Goal: Ask a question: Seek information or help from site administrators or community

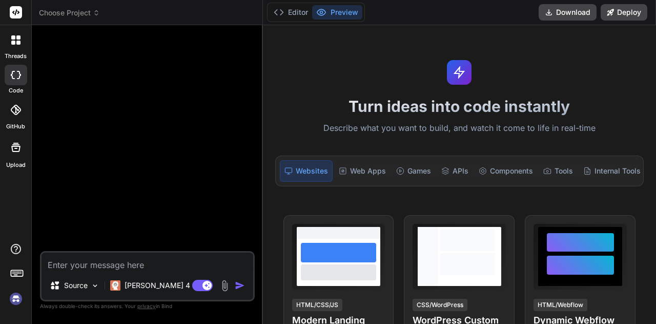
click at [149, 256] on textarea at bounding box center [148, 261] width 212 height 18
type textarea "h"
type textarea "x"
type textarea "ho"
type textarea "x"
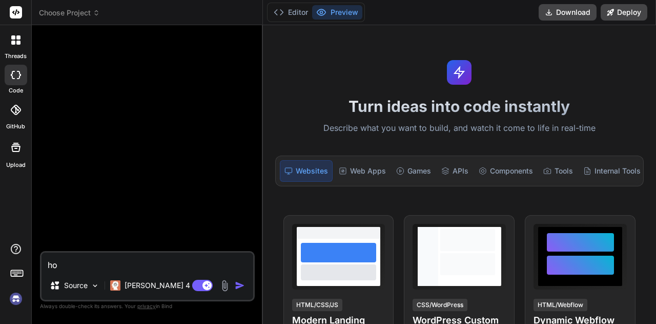
type textarea "how"
type textarea "x"
type textarea "how"
type textarea "x"
type textarea "how c"
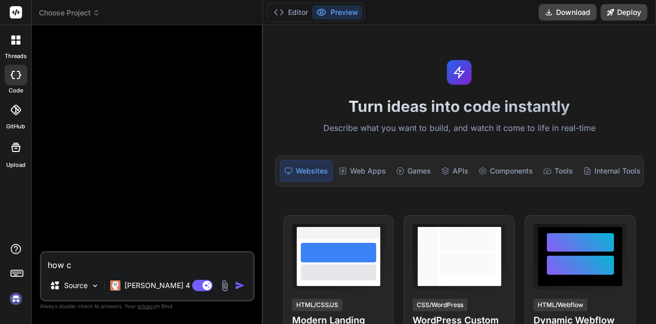
type textarea "x"
type textarea "how ca"
type textarea "x"
type textarea "how can"
type textarea "x"
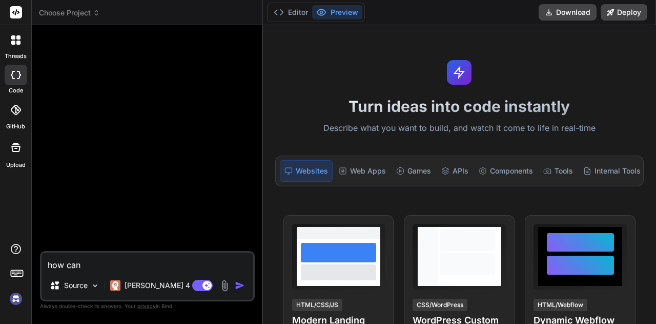
type textarea "how can"
type textarea "x"
type textarea "how can i"
type textarea "x"
type textarea "how can i"
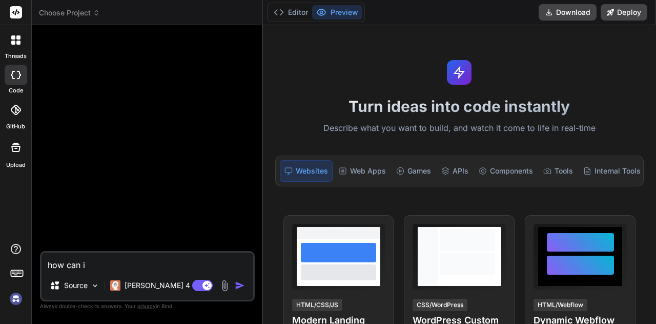
type textarea "x"
type textarea "how can i"
type textarea "x"
type textarea "how can i"
type textarea "x"
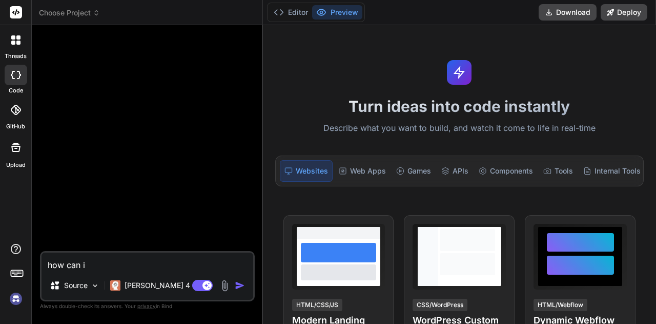
type textarea "how can i c"
type textarea "x"
type textarea "how can i co"
type textarea "x"
type textarea "how can i con"
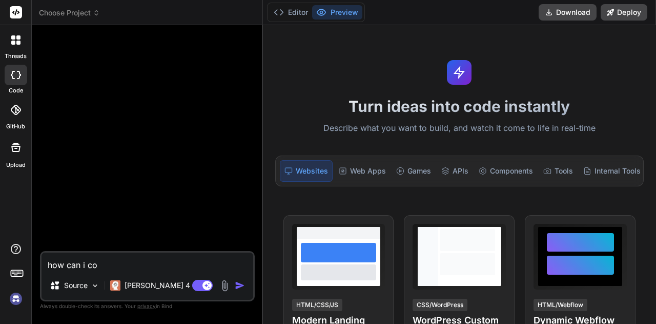
type textarea "x"
type textarea "how can i conf"
type textarea "x"
type textarea "how can i confi"
type textarea "x"
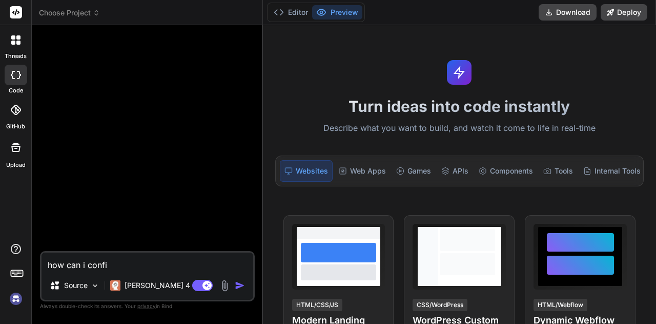
type textarea "how can i config"
type textarea "x"
type textarea "how can i configu"
type textarea "x"
type textarea "how can i configur"
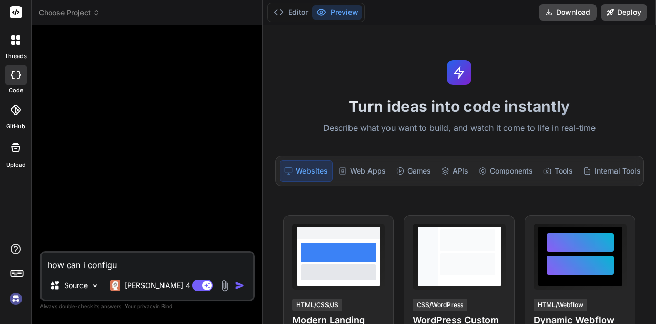
type textarea "x"
type textarea "how can i configure"
type textarea "x"
type textarea "how can i configure"
type textarea "x"
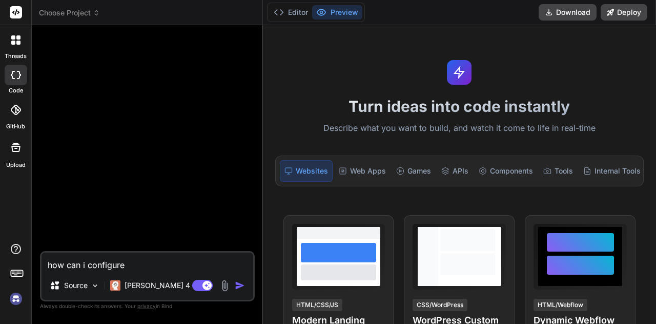
type textarea "how can i configure k"
type textarea "x"
type textarea "how can i configure ka"
type textarea "x"
type textarea "how can i configure kaf"
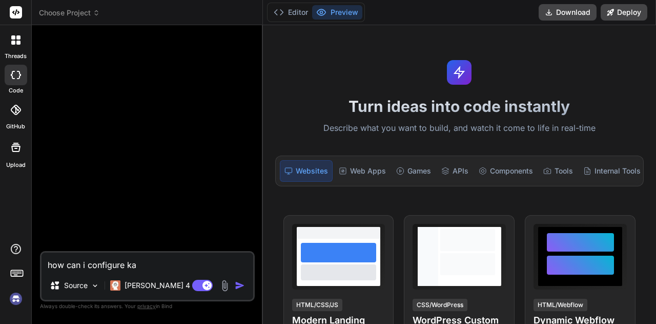
type textarea "x"
type textarea "how can i configure kafk"
type textarea "x"
type textarea "how can i configure kafka"
type textarea "x"
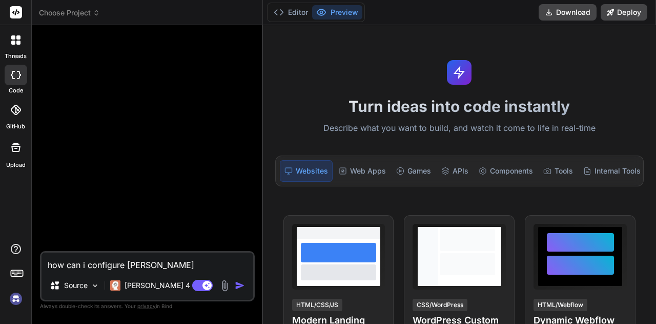
type textarea "how can i configure kafka"
type textarea "x"
type textarea "how can i configure kafka e"
type textarea "x"
type textarea "how can i configure kafka en"
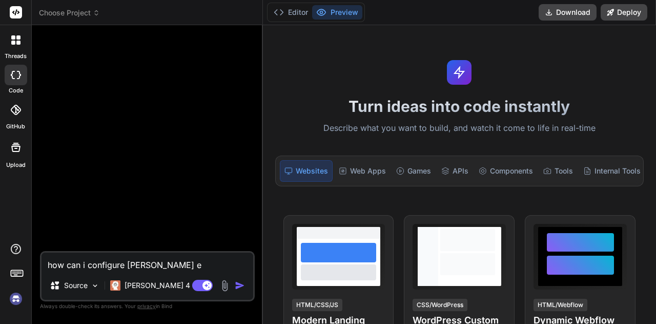
type textarea "x"
type textarea "how can i configure kafka end"
type textarea "x"
type textarea "how can i configure kafka endp"
type textarea "x"
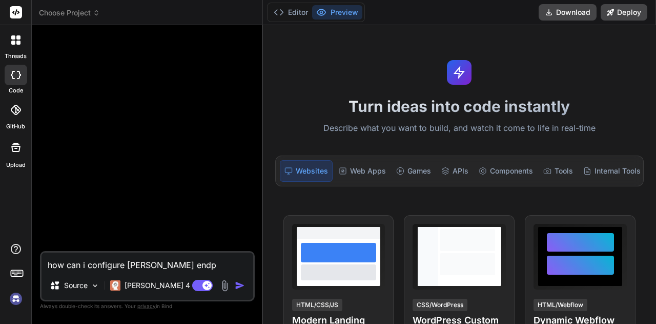
type textarea "how can i configure kafka endpo"
type textarea "x"
type textarea "how can i configure kafka endpoi"
type textarea "x"
type textarea "how can i configure kafka endpoin"
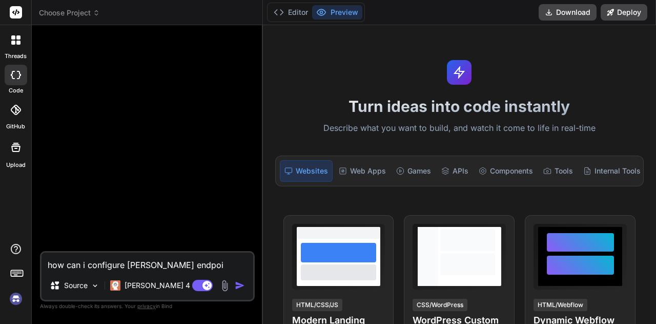
type textarea "x"
type textarea "how can i configure kafka endpoint"
type textarea "x"
type textarea "how can i configure kafka endpoint"
type textarea "x"
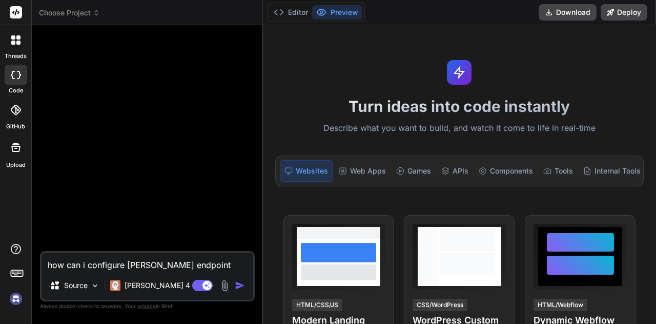
type textarea "how can i configure kafka endpoint w"
type textarea "x"
type textarea "how can i configure kafka endpoint wh"
type textarea "x"
type textarea "how can i configure kafka endpoint whe"
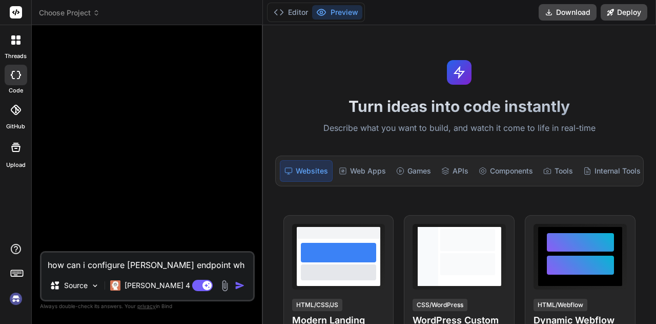
type textarea "x"
type textarea "how can i configure kafka endpoint wher"
type textarea "x"
type textarea "how can i configure kafka endpoint where"
type textarea "x"
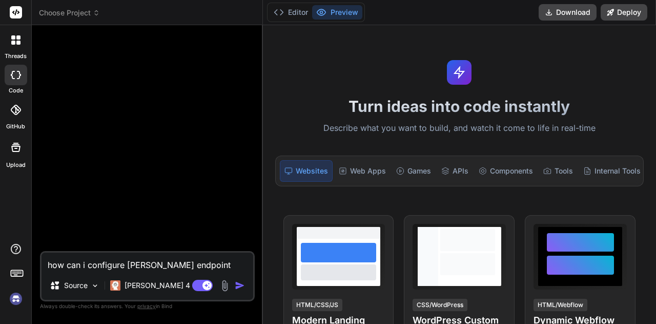
type textarea "how can i configure kafka endpoint where"
type textarea "x"
type textarea "how can i configure kafka endpoint where i"
type textarea "x"
type textarea "how can i configure kafka endpoint where i"
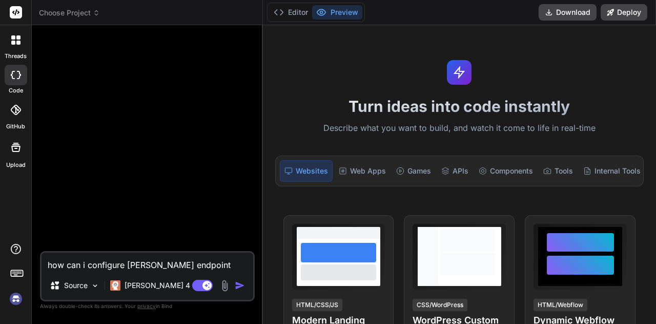
type textarea "x"
type textarea "how can i configure kafka endpoint where i h"
type textarea "x"
type textarea "how can i configure kafka endpoint where i ha"
type textarea "x"
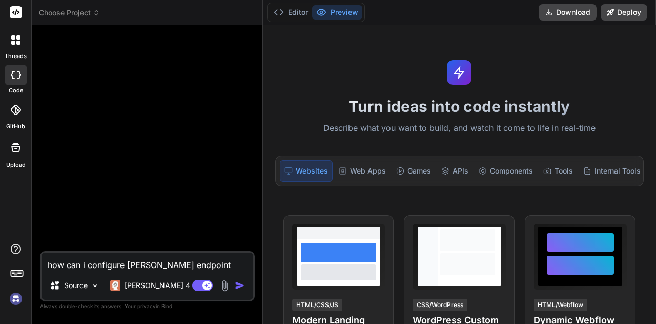
type textarea "how can i configure kafka endpoint where i hav"
type textarea "x"
type textarea "how can i configure kafka endpoint where i have"
type textarea "x"
type textarea "how can i configure kafka endpoint where i have"
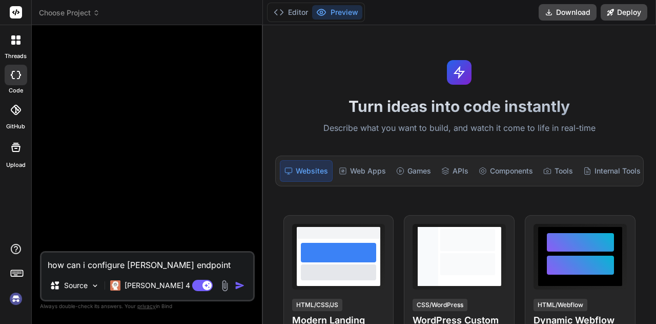
type textarea "x"
type textarea "how can i configure kafka endpoint where i have t"
type textarea "x"
type textarea "how can i configure kafka endpoint where i have th"
type textarea "x"
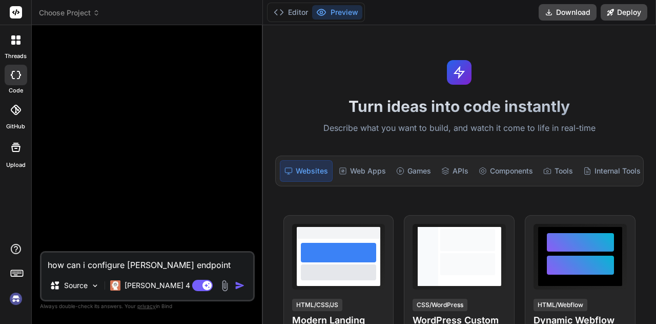
type textarea "how can i configure kafka endpoint where i have thi"
type textarea "x"
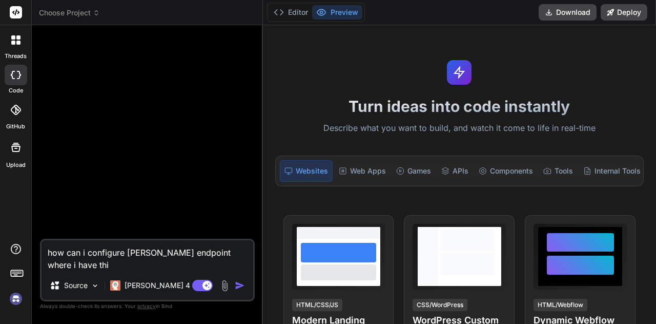
type textarea "how can i configure kafka endpoint where i have this"
type textarea "x"
type textarea "how can i configure kafka endpoint where i have this"
type textarea "x"
type textarea "how can i configure kafka endpoint where i have this e"
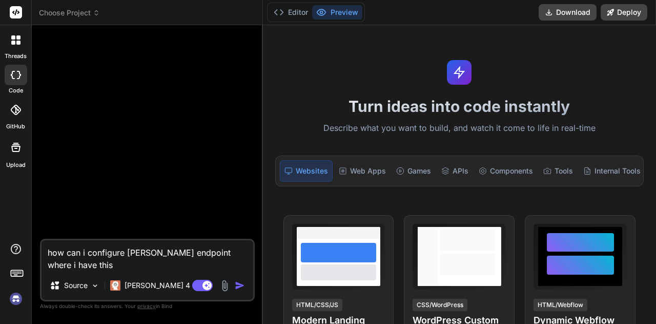
type textarea "x"
type textarea "how can i configure kafka endpoint where i have this en"
type textarea "x"
type textarea "how can i configure kafka endpoint where i have this end"
type textarea "x"
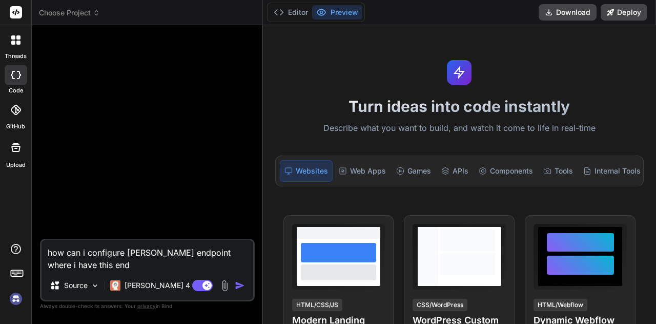
type textarea "how can i configure kafka endpoint where i have this endp"
type textarea "x"
type textarea "how can i configure kafka endpoint where i have this endpo"
type textarea "x"
type textarea "how can i configure kafka endpoint where i have this endpoi"
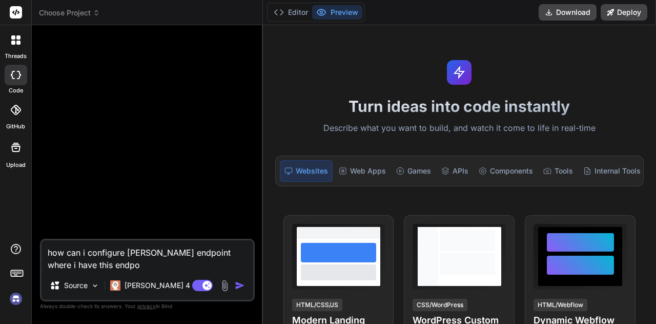
type textarea "x"
type textarea "how can i configure kafka endpoint where i have this endpoin"
type textarea "x"
type textarea "how can i configure kafka endpoint where i have this endpoint"
type textarea "x"
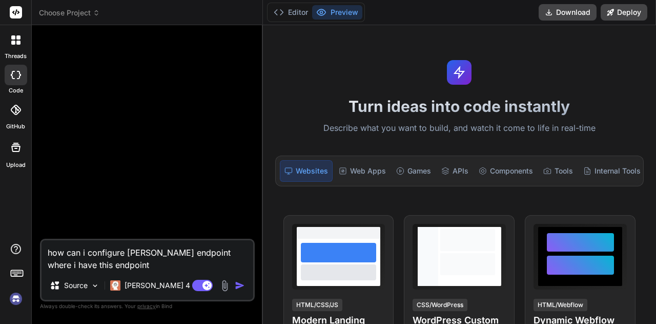
type textarea "how can i configure kafka endpoint where i have this endpoint"
type textarea "x"
type textarea "how can i configure kafka endpoint where i have this endpoint /ideation-utility…"
type textarea "x"
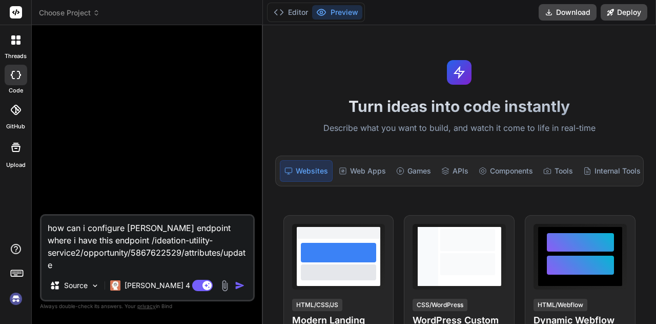
type textarea "how can i configure kafka endpoint where i have this endpoint /ideation-utility…"
type textarea "x"
type textarea "how can i configure kafka endpoint where i have this endpoint /ideation-utility…"
type textarea "x"
type textarea "how can i configure kafka endpoint where i have this endpoint /ideation-utility…"
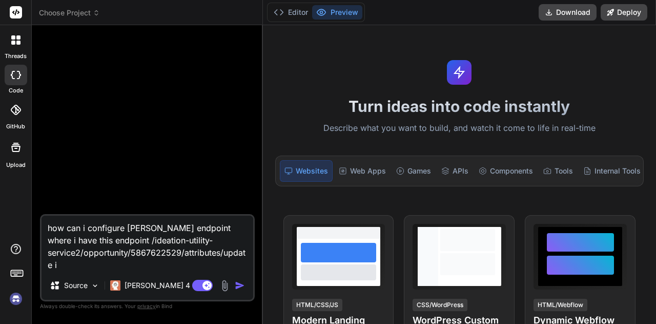
type textarea "x"
type textarea "how can i configure kafka endpoint where i have this endpoint /ideation-utility…"
type textarea "x"
type textarea "how can i configure kafka endpoint where i have this endpoint /ideation-utility…"
type textarea "x"
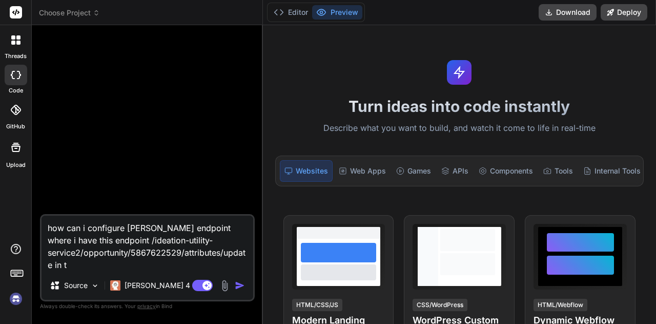
type textarea "how can i configure kafka endpoint where i have this endpoint /ideation-utility…"
type textarea "x"
type textarea "how can i configure kafka endpoint where i have this endpoint /ideation-utility…"
type textarea "x"
type textarea "how can i configure kafka endpoint where i have this endpoint /ideation-utility…"
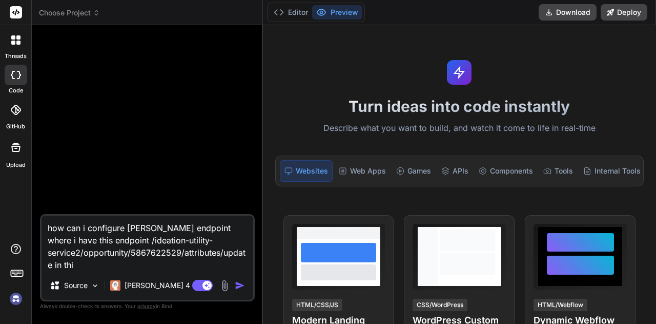
type textarea "x"
type textarea "how can i configure kafka endpoint where i have this endpoint /ideation-utility…"
type textarea "x"
type textarea "how can i configure kafka endpoint where i have this endpoint /ideation-utility…"
type textarea "x"
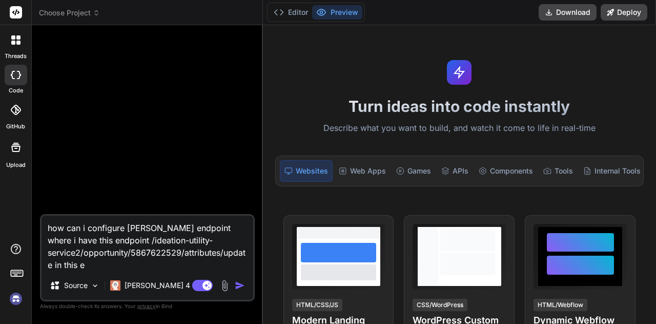
type textarea "how can i configure kafka endpoint where i have this endpoint /ideation-utility…"
type textarea "x"
type textarea "how can i configure kafka endpoint where i have this endpoint /ideation-utility…"
type textarea "x"
type textarea "how can i configure kafka endpoint where i have this endpoint /ideation-utility…"
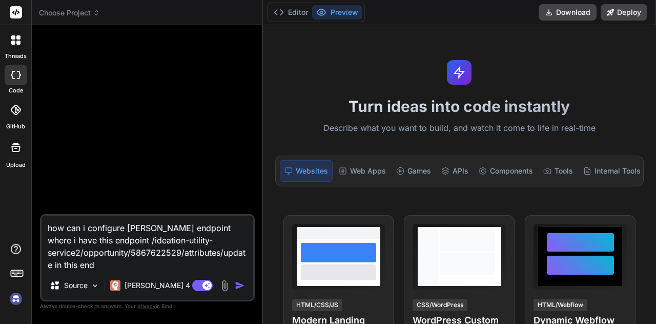
type textarea "x"
type textarea "how can i configure kafka endpoint where i have this endpoint /ideation-utility…"
type textarea "x"
type textarea "how can i configure kafka endpoint where i have this endpoint /ideation-utility…"
type textarea "x"
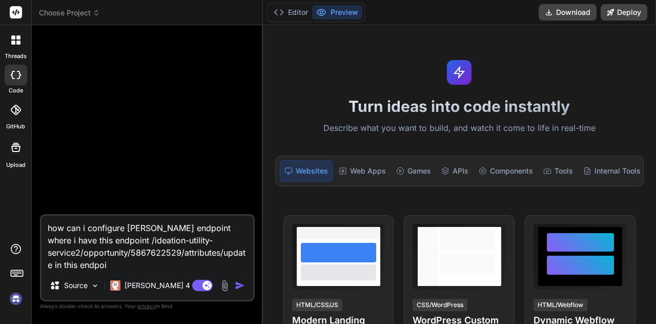
type textarea "how can i configure kafka endpoint where i have this endpoint /ideation-utility…"
type textarea "x"
type textarea "how can i configure kafka endpoint where i have this endpoint /ideation-utility…"
type textarea "x"
type textarea "how can i configure kafka endpoint where i have this endpoint /ideation-utility…"
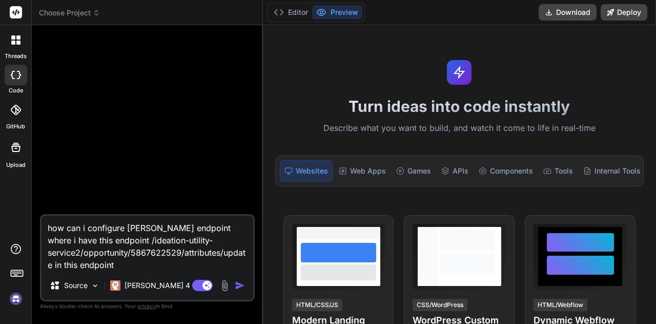
type textarea "x"
click at [152, 252] on textarea "how can i configure kafka endpoint where i have this endpoint /ideation-utility…" at bounding box center [148, 242] width 212 height 55
click at [143, 267] on textarea "how can i configure kafka endpoint where i have this endpoint /ideation-utility…" at bounding box center [148, 242] width 212 height 55
type textarea "how can i configure kafka endpoint where i have this endpoint /ideation-utility…"
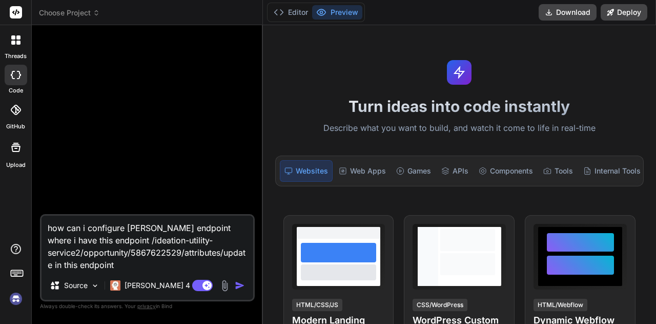
type textarea "x"
type textarea "how can i configure kafka endpoint where i have this endpoint /ideation-utility…"
type textarea "x"
type textarea "how can i configure kafka endpoint where i have this endpoint /ideation-utility…"
type textarea "x"
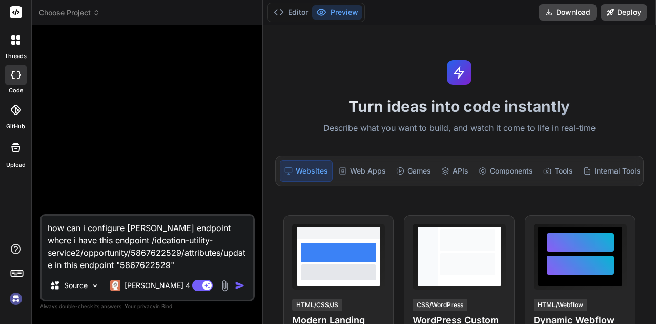
type textarea "how can i configure kafka endpoint where i have this endpoint /ideation-utility…"
type textarea "x"
type textarea "how can i configure kafka endpoint where i have this endpoint /ideation-utility…"
type textarea "x"
type textarea "how can i configure kafka endpoint where i have this endpoint /ideation-utility…"
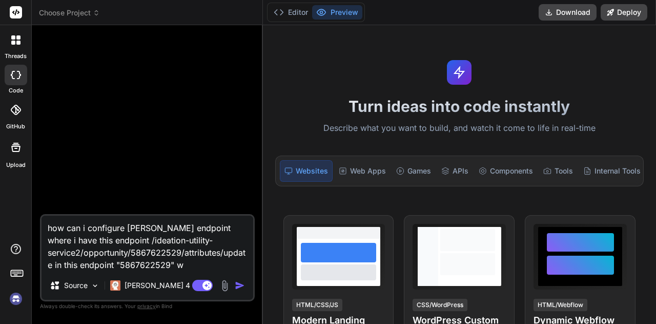
type textarea "x"
type textarea "how can i configure kafka endpoint where i have this endpoint /ideation-utility…"
type textarea "x"
type textarea "how can i configure kafka endpoint where i have this endpoint /ideation-utility…"
type textarea "x"
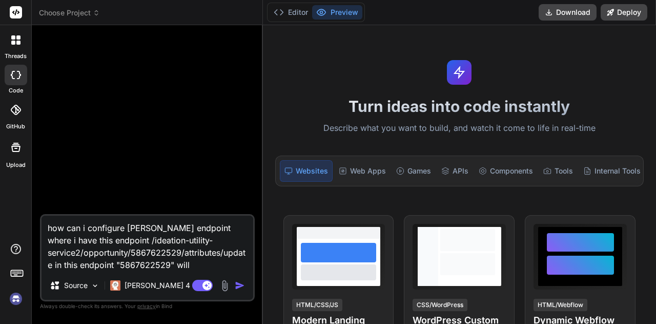
type textarea "how can i configure kafka endpoint where i have this endpoint /ideation-utility…"
type textarea "x"
type textarea "how can i configure kafka endpoint where i have this endpoint /ideation-utility…"
type textarea "x"
type textarea "how can i configure kafka endpoint where i have this endpoint /ideation-utility…"
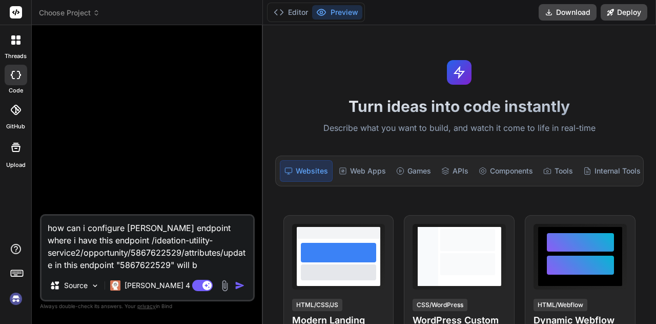
type textarea "x"
type textarea "how can i configure kafka endpoint where i have this endpoint /ideation-utility…"
type textarea "x"
type textarea "how can i configure kafka endpoint where i have this endpoint /ideation-utility…"
type textarea "x"
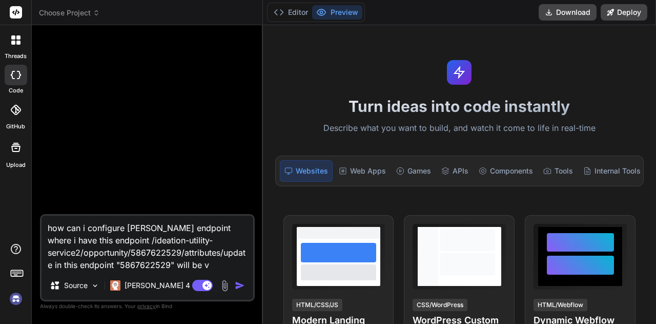
type textarea "how can i configure kafka endpoint where i have this endpoint /ideation-utility…"
type textarea "x"
type textarea "how can i configure kafka endpoint where i have this endpoint /ideation-utility…"
type textarea "x"
type textarea "how can i configure kafka endpoint where i have this endpoint /ideation-utility…"
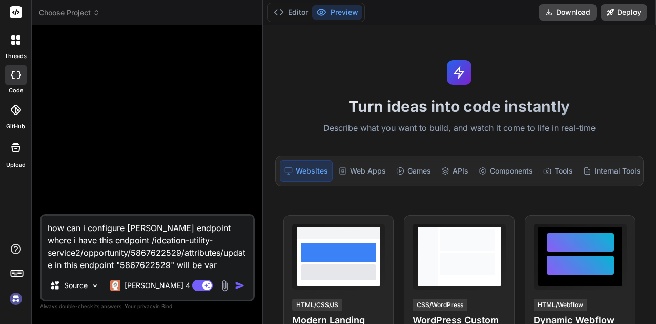
type textarea "x"
type textarea "how can i configure kafka endpoint where i have this endpoint /ideation-utility…"
type textarea "x"
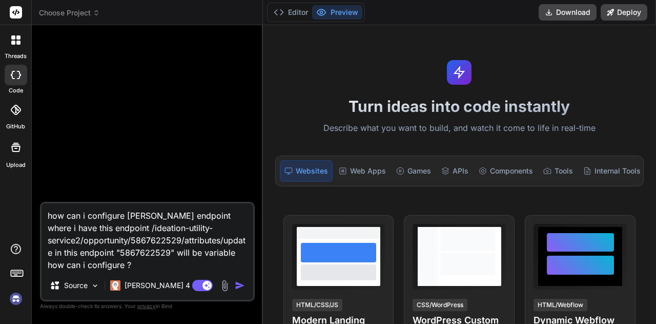
click at [237, 289] on img "button" at bounding box center [240, 285] width 10 height 10
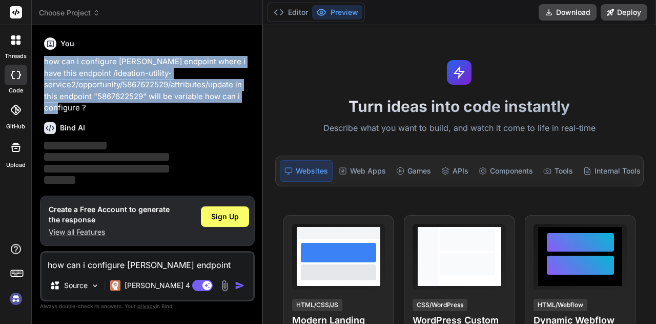
drag, startPoint x: 88, startPoint y: 107, endPoint x: 44, endPoint y: 63, distance: 62.0
click at [44, 63] on p "how can i configure [PERSON_NAME] endpoint where i have this endpoint /ideation…" at bounding box center [148, 85] width 209 height 58
copy p "how can i configure [PERSON_NAME] endpoint where i have this endpoint /ideation…"
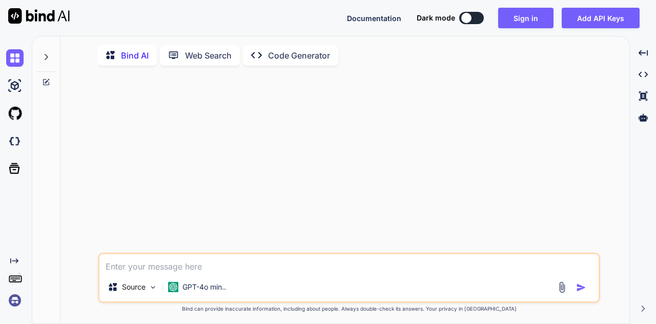
type textarea "how can i configure [PERSON_NAME] endpoint where i have this endpoint /ideation…"
type textarea "x"
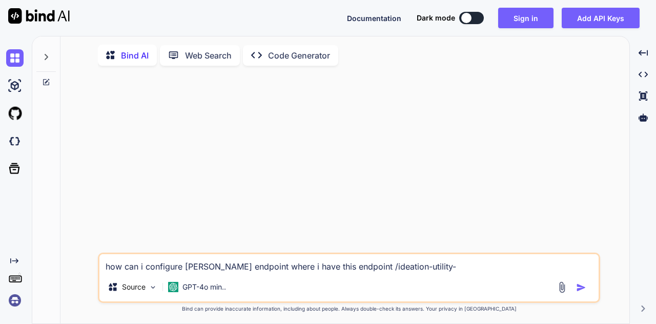
click at [170, 270] on textarea "how can i configure [PERSON_NAME] endpoint where i have this endpoint /ideation…" at bounding box center [348, 263] width 499 height 18
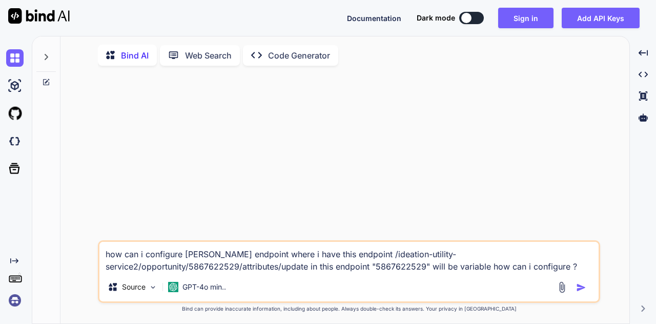
type textarea "how can i configure [PERSON_NAME] endpoint where i have this endpoint /ideation…"
click at [583, 287] on img "button" at bounding box center [581, 287] width 10 height 10
type textarea "x"
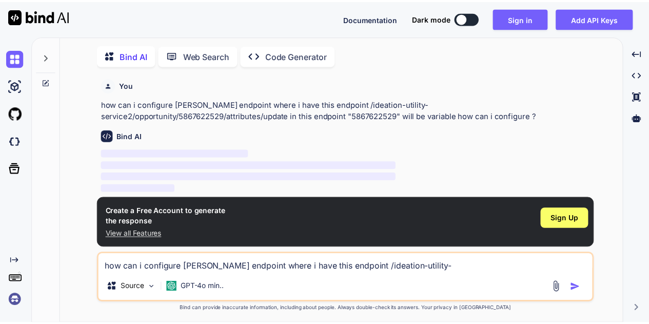
scroll to position [4, 0]
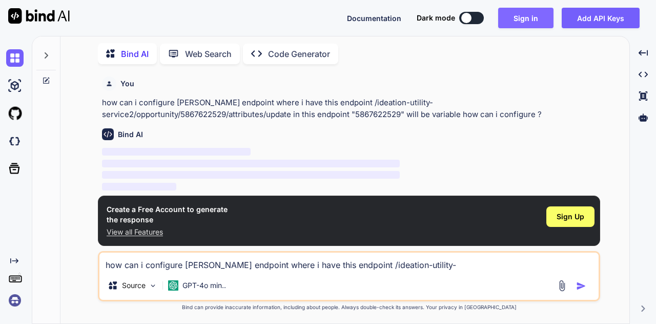
click at [522, 15] on button "Sign in" at bounding box center [525, 18] width 55 height 21
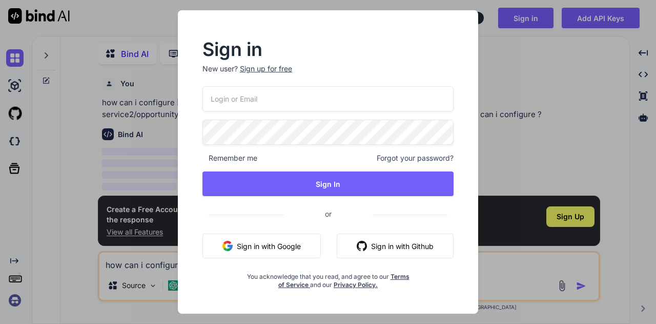
click at [280, 69] on div "Sign up for free" at bounding box center [266, 69] width 52 height 10
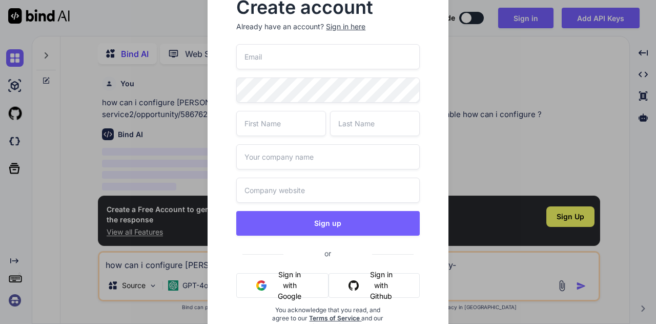
click at [297, 53] on input "email" at bounding box center [327, 56] width 183 height 25
paste input "cerucuvy@fxzig.com"
type input "cerucuvy@fxzig.com"
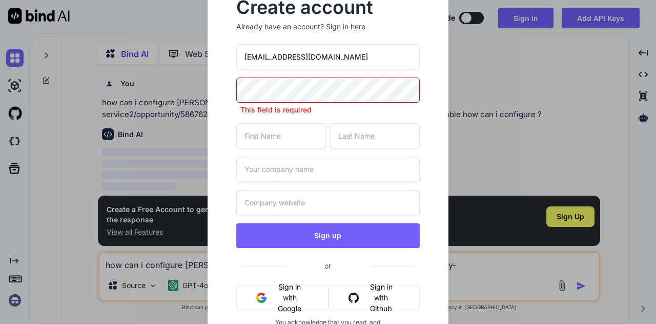
click at [261, 58] on input "cerucuvy@fxzig.com" at bounding box center [327, 56] width 183 height 25
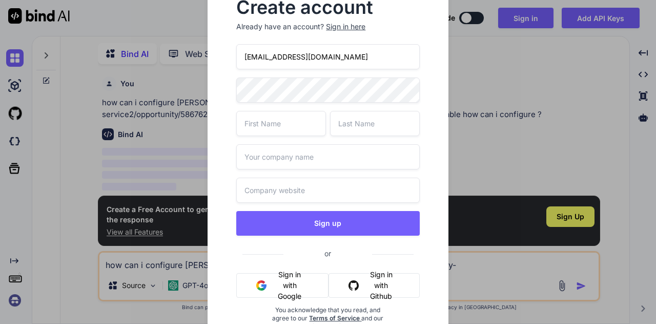
click at [282, 131] on input "text" at bounding box center [281, 123] width 90 height 25
type input "Aman"
click at [373, 116] on input "text" at bounding box center [375, 123] width 90 height 25
type input "chucha"
click at [359, 146] on input "text" at bounding box center [327, 156] width 183 height 25
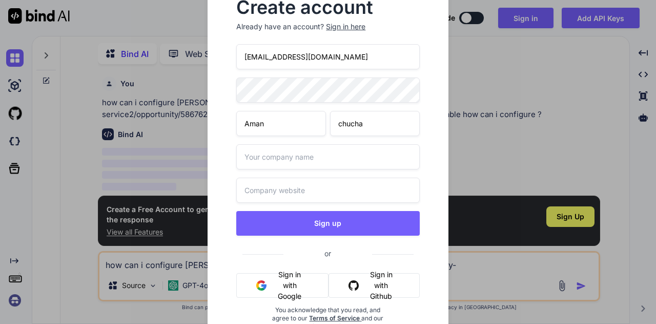
type input "dellot"
click at [327, 186] on input "text" at bounding box center [327, 189] width 183 height 25
type input "delloit.com"
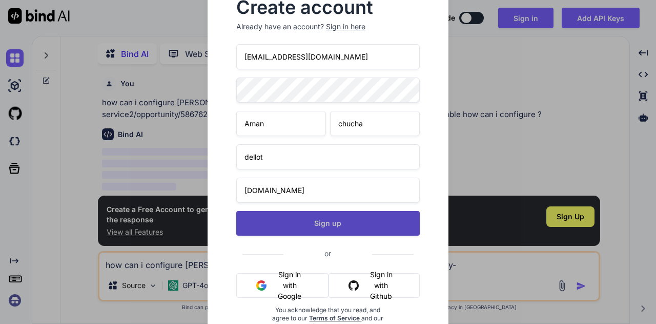
click at [327, 221] on button "Sign up" at bounding box center [327, 223] width 183 height 25
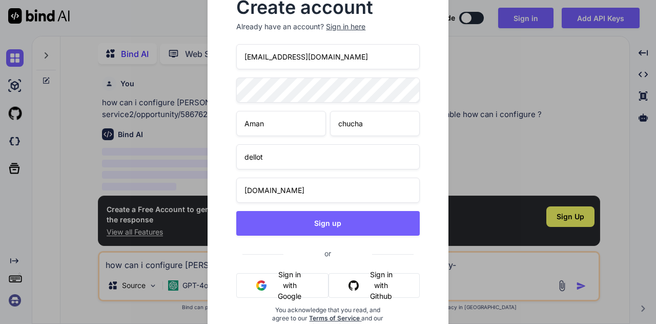
drag, startPoint x: 332, startPoint y: 64, endPoint x: 212, endPoint y: 66, distance: 120.0
click at [212, 66] on div "Create account Already have an account? Sign in here cerucuvy@fxzig.com Aman ch…" at bounding box center [328, 173] width 240 height 380
paste input "byromi@fore"
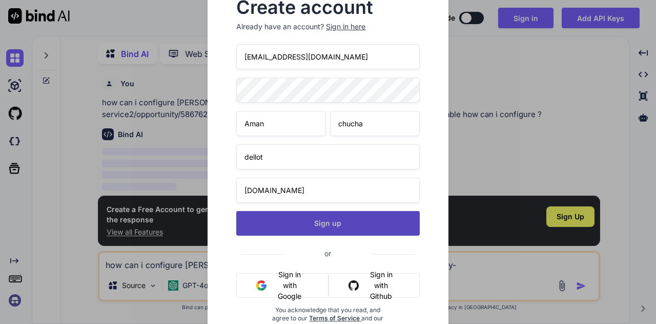
type input "byromi@forexzig.com"
click at [312, 219] on button "Sign up" at bounding box center [327, 223] width 183 height 25
type textarea "x"
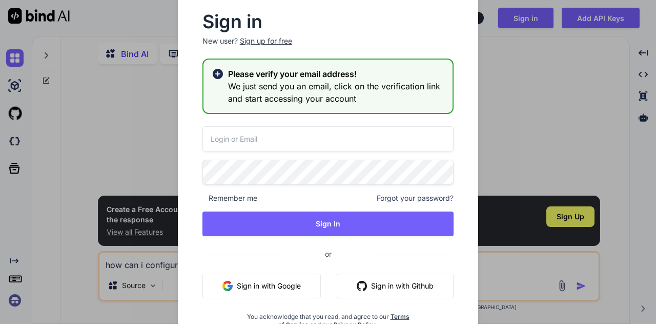
click at [274, 138] on input "email" at bounding box center [329, 138] width 252 height 25
click at [292, 134] on input "email" at bounding box center [329, 138] width 252 height 25
paste input "byromi@forexzig.com"
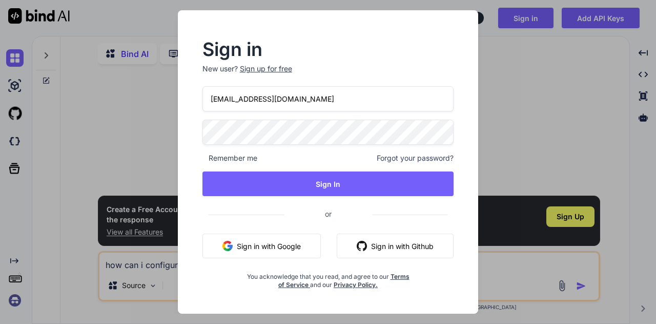
type input "byromi@forexzig.com"
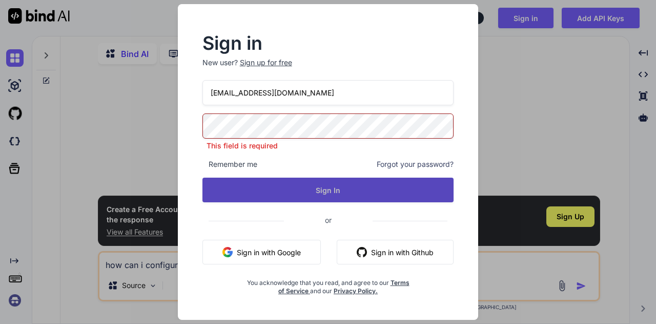
click at [310, 184] on button "Sign In" at bounding box center [329, 189] width 252 height 25
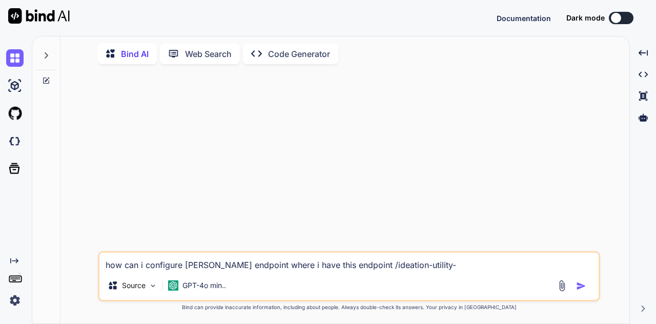
type textarea "x"
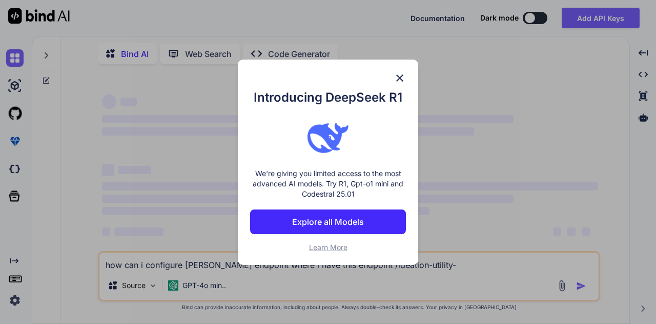
click at [279, 257] on div "Bind AI Web Search Created with Pixso. Code Generator ‌ ‌ ‌ ‌ ‌ ‌ ‌ ‌ ‌ ‌ ‌ ‌ ‌…" at bounding box center [344, 180] width 625 height 288
type textarea "x"
click at [550, 99] on div "Introducing DeepSeek R1 We're giving you limited access to the most advanced AI…" at bounding box center [328, 162] width 656 height 324
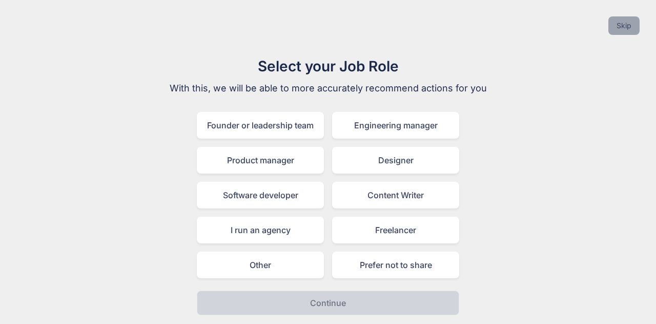
click at [633, 31] on button "Skip" at bounding box center [624, 25] width 31 height 18
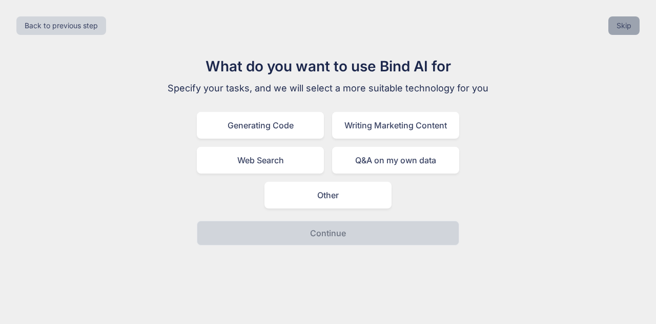
click at [633, 31] on button "Skip" at bounding box center [624, 25] width 31 height 18
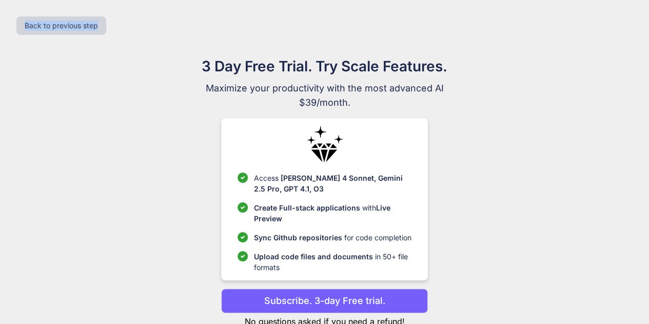
click at [633, 31] on div "Back to previous step" at bounding box center [324, 25] width 632 height 35
click at [337, 303] on p "Subscribe. 3-day Free trial." at bounding box center [324, 300] width 121 height 14
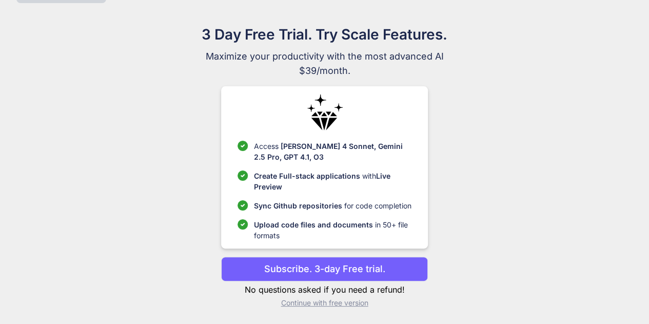
click at [314, 268] on p "Subscribe. 3-day Free trial." at bounding box center [324, 268] width 121 height 14
click at [310, 302] on p "Continue with free version" at bounding box center [324, 302] width 207 height 10
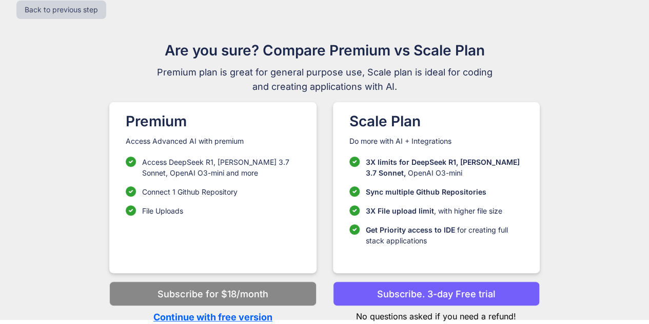
scroll to position [15, 0]
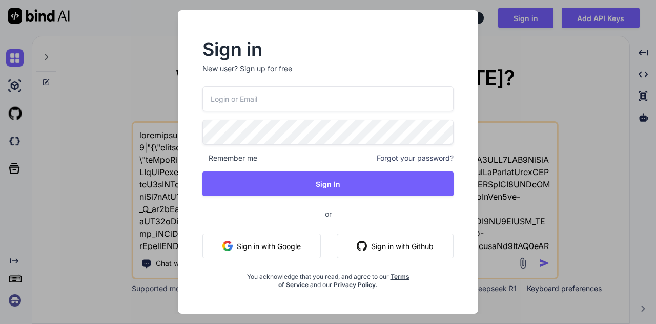
type textarea "x"
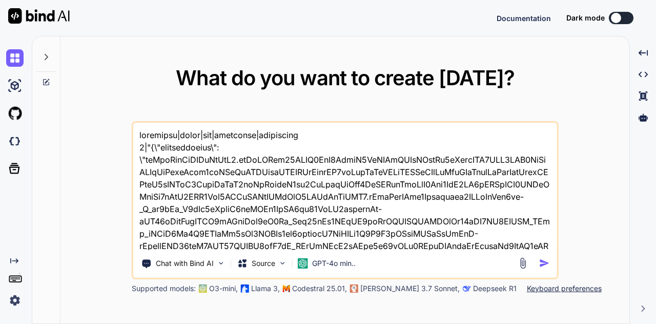
click at [313, 182] on textarea at bounding box center [345, 186] width 424 height 127
type textarea "x"
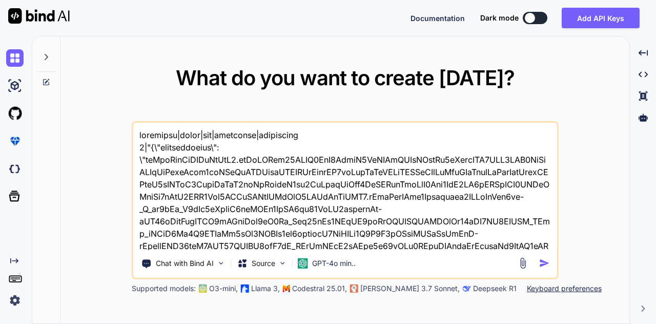
type textarea "x"
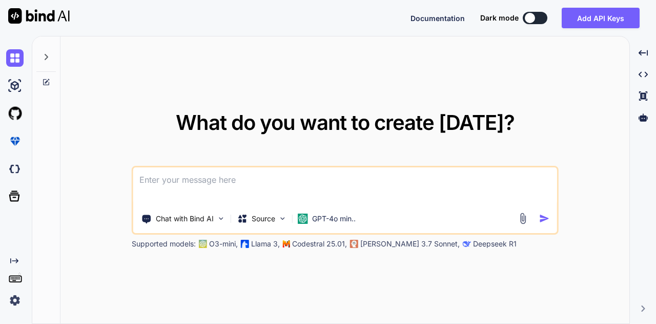
type textarea "how can i configure [PERSON_NAME] endpoint where i have this endpoint /ideation…"
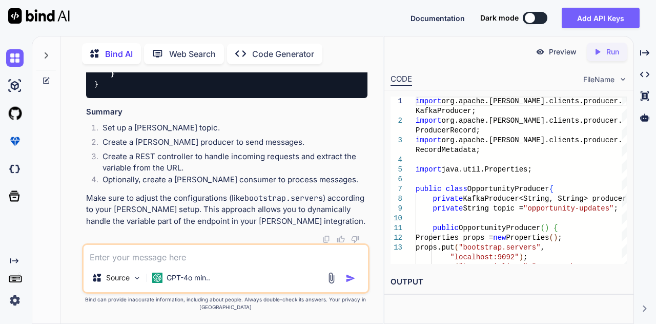
scroll to position [1256, 0]
click at [215, 250] on textarea at bounding box center [226, 254] width 285 height 18
type textarea "x"
type textarea "i"
type textarea "x"
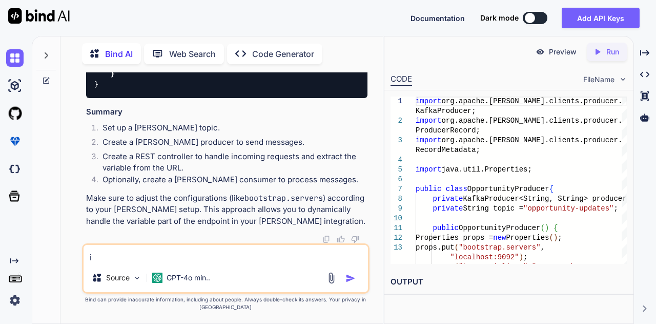
type textarea "i"
type textarea "x"
type textarea "i c"
type textarea "x"
type textarea "i ca"
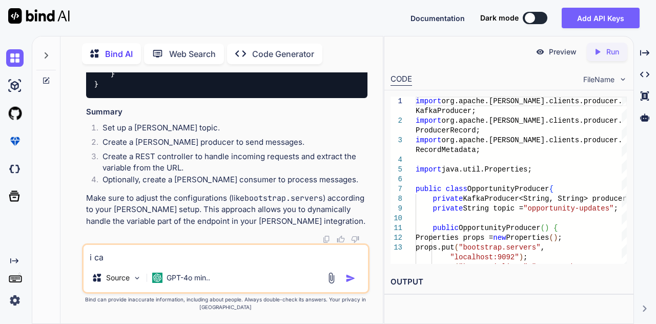
type textarea "x"
type textarea "i can"
type textarea "x"
type textarea "i cany"
type textarea "x"
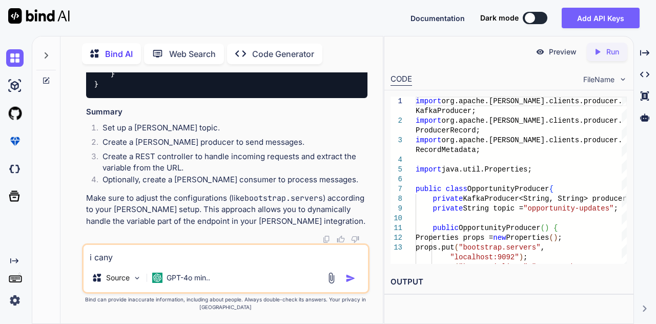
type textarea "i can"
type textarea "x"
type textarea "i cant"
type textarea "x"
type textarea "i cant"
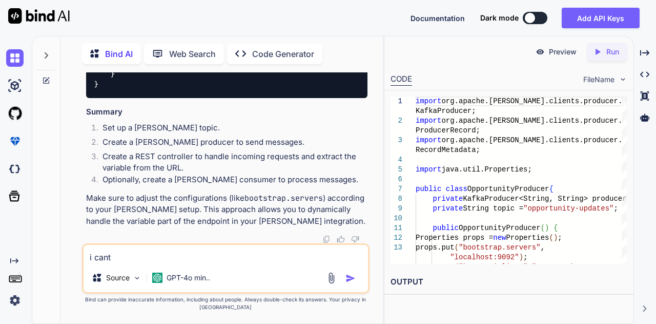
type textarea "x"
type textarea "i cant c"
type textarea "x"
type textarea "i cant co"
type textarea "x"
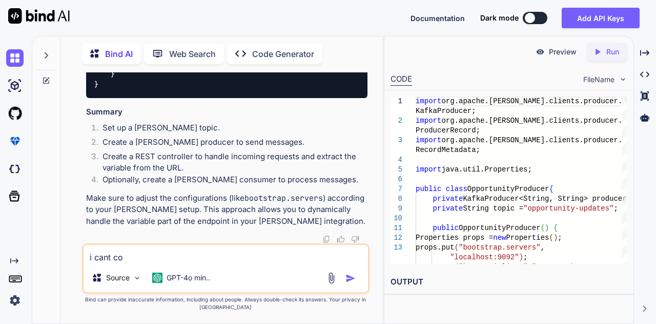
type textarea "i cant cod"
type textarea "x"
type textarea "i cant code"
type textarea "x"
type textarea "i cant code"
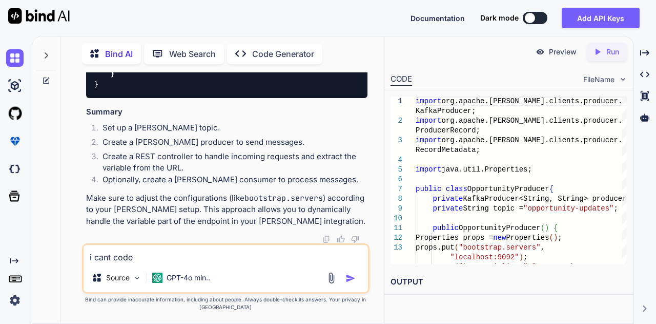
type textarea "x"
type textarea "i cant code u"
type textarea "x"
type textarea "i cant code ui"
type textarea "x"
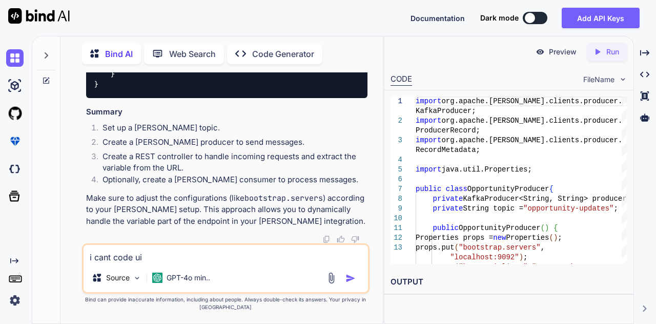
type textarea "i cant code u"
type textarea "x"
type textarea "i cant code"
type textarea "x"
type textarea "i cant code i"
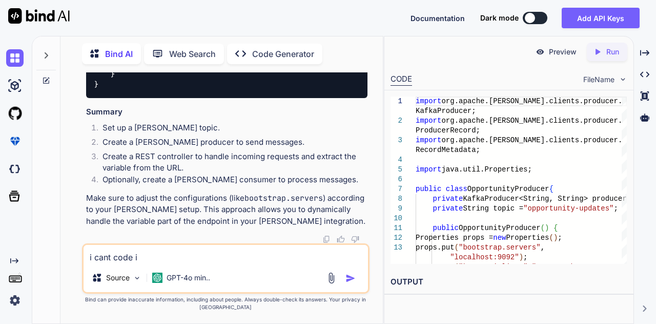
type textarea "x"
type textarea "i cant code i"
type textarea "x"
type textarea "i cant code i w"
type textarea "x"
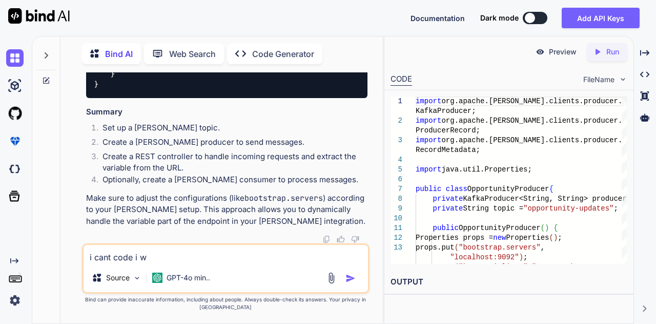
type textarea "i cant code i wi"
type textarea "x"
type textarea "i cant code i wil"
type textarea "x"
type textarea "i cant code i will"
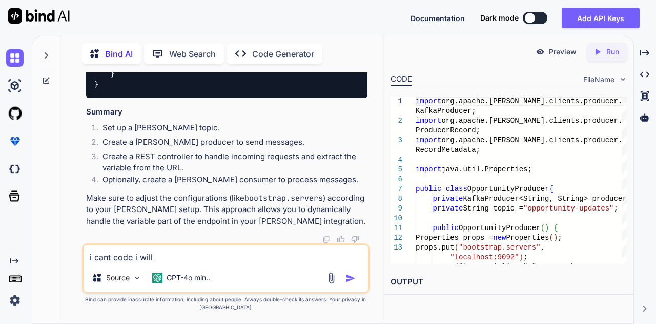
type textarea "x"
type textarea "i cant code i will"
type textarea "x"
type textarea "i cant code i will p"
type textarea "x"
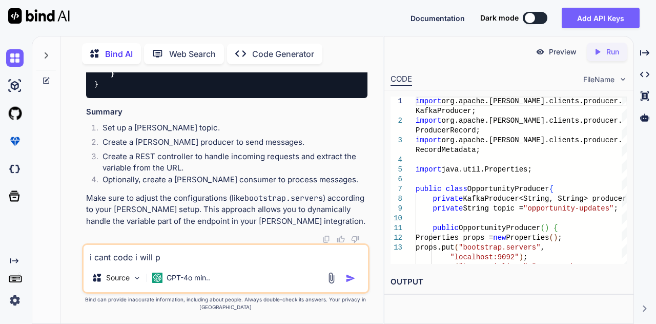
type textarea "i cant code i will pr"
type textarea "x"
type textarea "i cant code i will pro"
type textarea "x"
type textarea "i cant code i will prov"
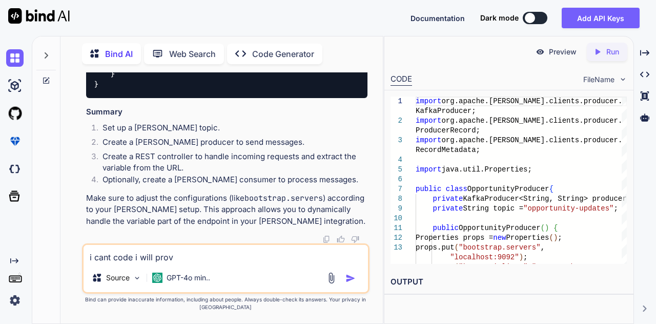
type textarea "x"
type textarea "i cant code i will provi"
type textarea "x"
type textarea "i cant code i will provid"
type textarea "x"
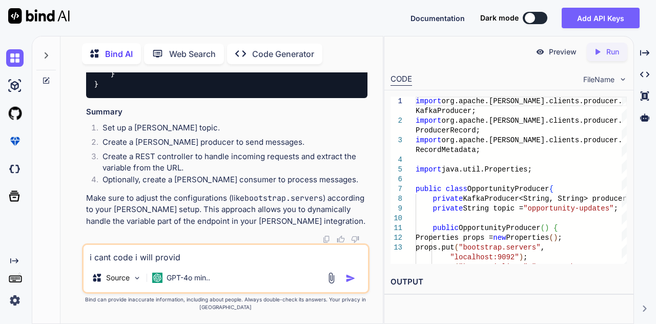
type textarea "i cant code i will provide"
type textarea "x"
type textarea "i cant code i will provide"
type textarea "x"
type textarea "i cant code i will provide t"
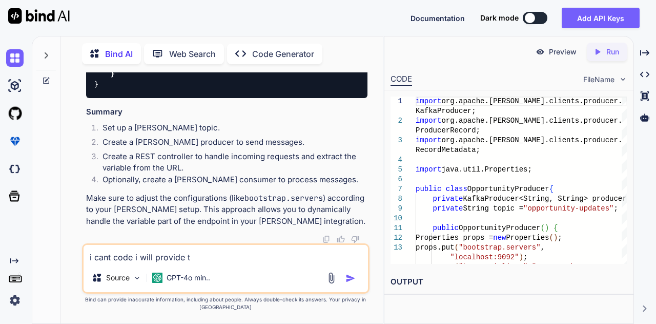
type textarea "x"
type textarea "i cant code i will provide ta"
type textarea "x"
type textarea "i cant code i will provide tay"
type textarea "x"
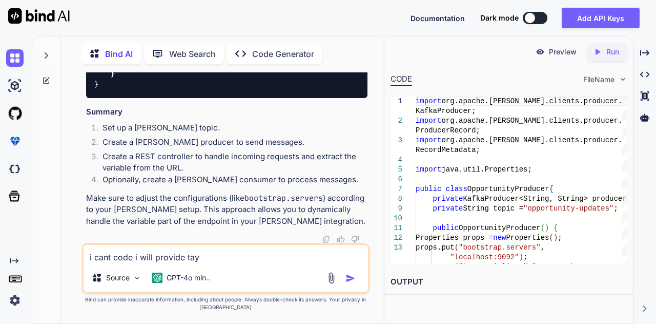
type textarea "i cant code i will provide ta"
type textarea "x"
type textarea "i cant code i will provide t"
type textarea "x"
type textarea "i cant code i will provide th"
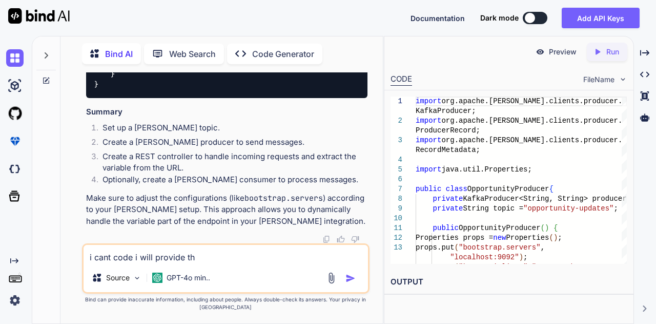
type textarea "x"
type textarea "i cant code i will provide tha"
type textarea "x"
type textarea "i cant code i will provide that"
type textarea "x"
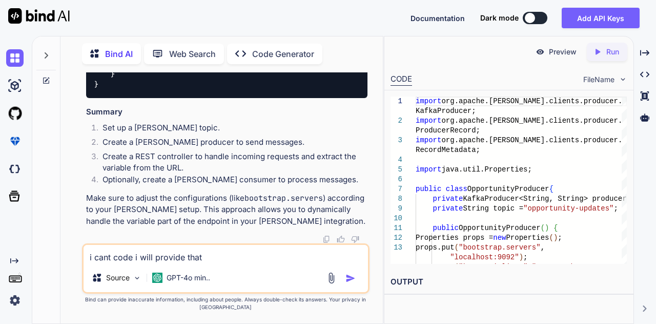
type textarea "i cant code i will provide that"
type textarea "x"
type textarea "i cant code i will provide that e"
type textarea "x"
type textarea "i cant code i will provide that en"
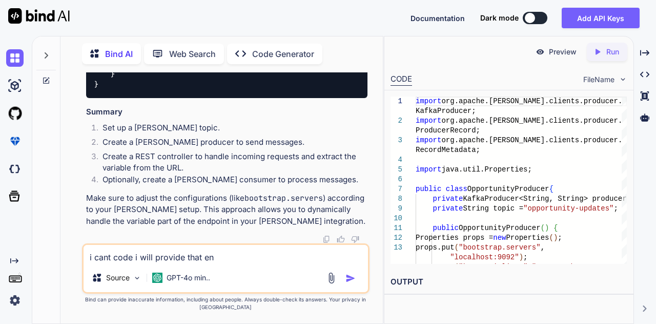
type textarea "x"
type textarea "i cant code i will provide that end"
type textarea "x"
type textarea "i cant code i will provide that endp"
type textarea "x"
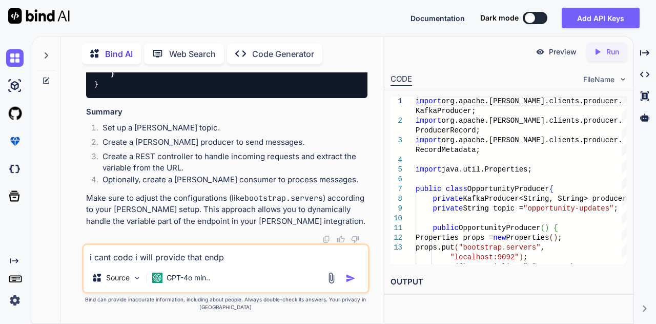
type textarea "i cant code i will provide that endpo"
type textarea "x"
type textarea "i cant code i will provide that endpoi"
type textarea "x"
type textarea "i cant code i will provide that endpoin"
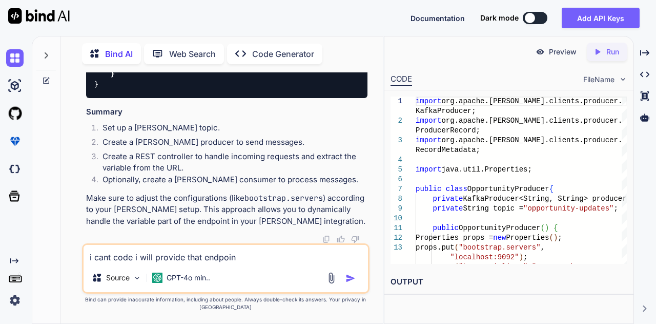
type textarea "x"
type textarea "i cant code i will provide that endpoint"
type textarea "x"
type textarea "i cant code i will provide that endpoint"
type textarea "x"
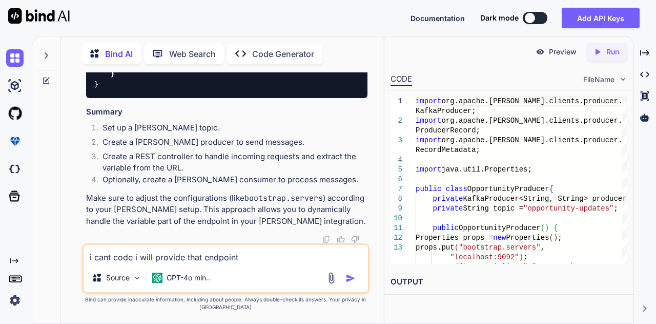
type textarea "i cant code i will provide that endpoint i"
type textarea "x"
type textarea "i cant code i will provide that endpoint in"
type textarea "x"
type textarea "i cant code i will provide that endpoint in"
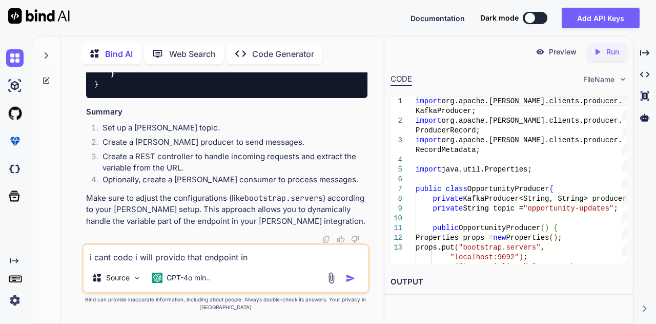
type textarea "x"
type textarea "i cant code i will provide that endpoint in b"
type textarea "x"
type textarea "i cant code i will provide that endpoint in bd"
type textarea "x"
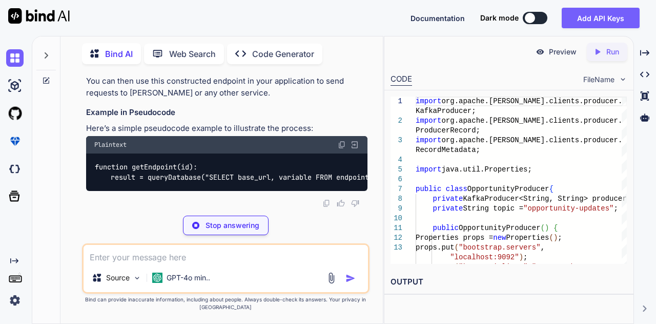
scroll to position [1613, 0]
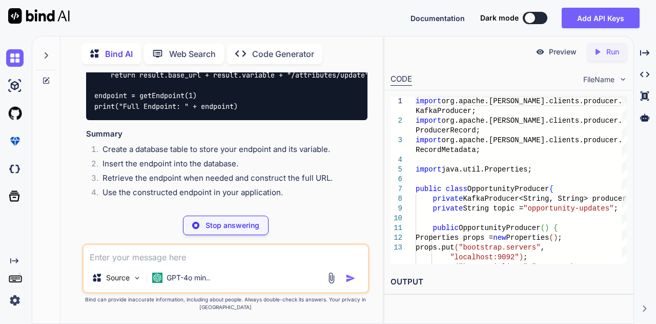
type textarea "x"
type textarea "CREATE TABLE endpoints ( id SERIAL PRIMARY KEY, base_url VARCHAR(255), variable…"
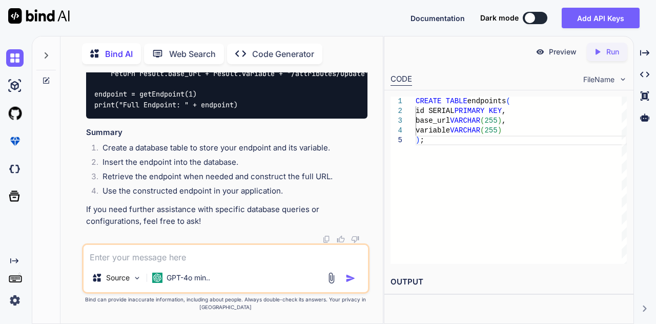
scroll to position [2012, 0]
